Goal: Navigation & Orientation: Find specific page/section

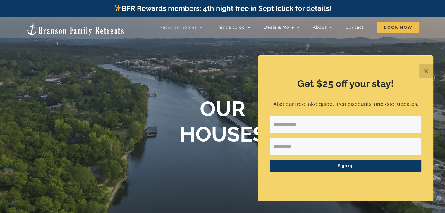
click at [424, 73] on button "✕" at bounding box center [426, 72] width 14 height 14
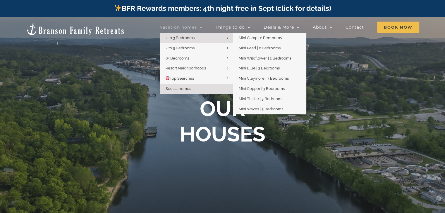
click at [194, 40] on span "2 to 3 Bedrooms" at bounding box center [180, 38] width 29 height 4
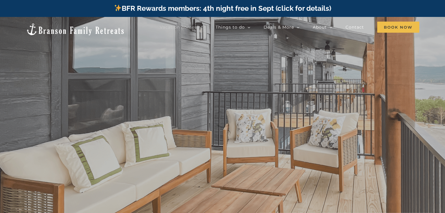
drag, startPoint x: 297, startPoint y: 66, endPoint x: 219, endPoint y: 75, distance: 78.3
